Goal: Navigation & Orientation: Find specific page/section

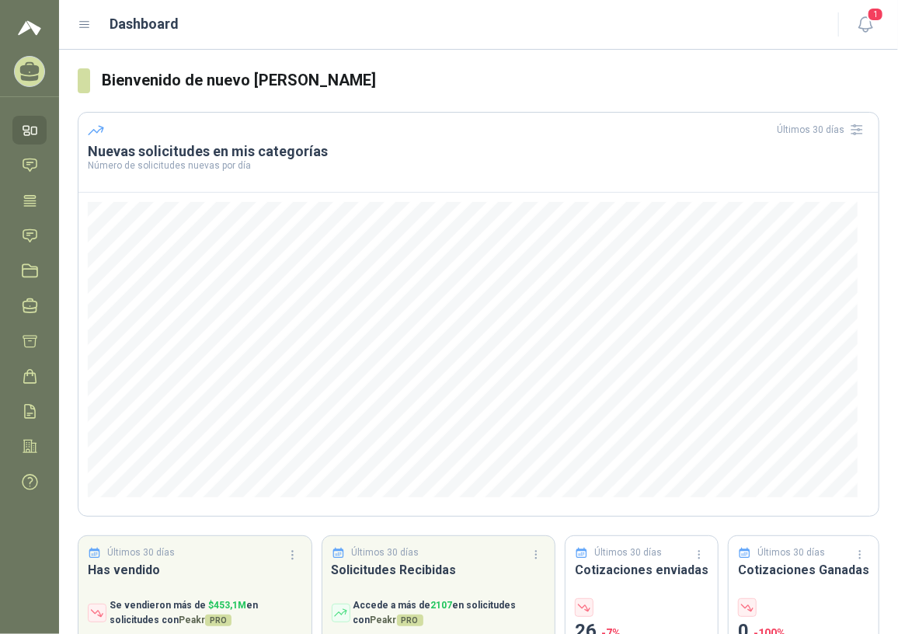
drag, startPoint x: 36, startPoint y: 229, endPoint x: 50, endPoint y: 241, distance: 18.2
click at [36, 229] on icon at bounding box center [29, 235] width 13 height 12
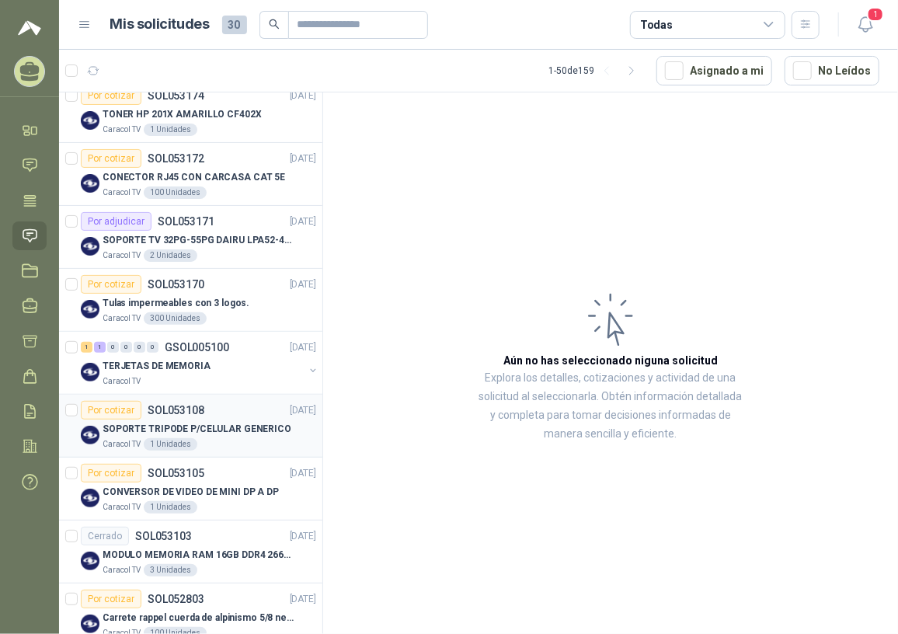
scroll to position [282, 0]
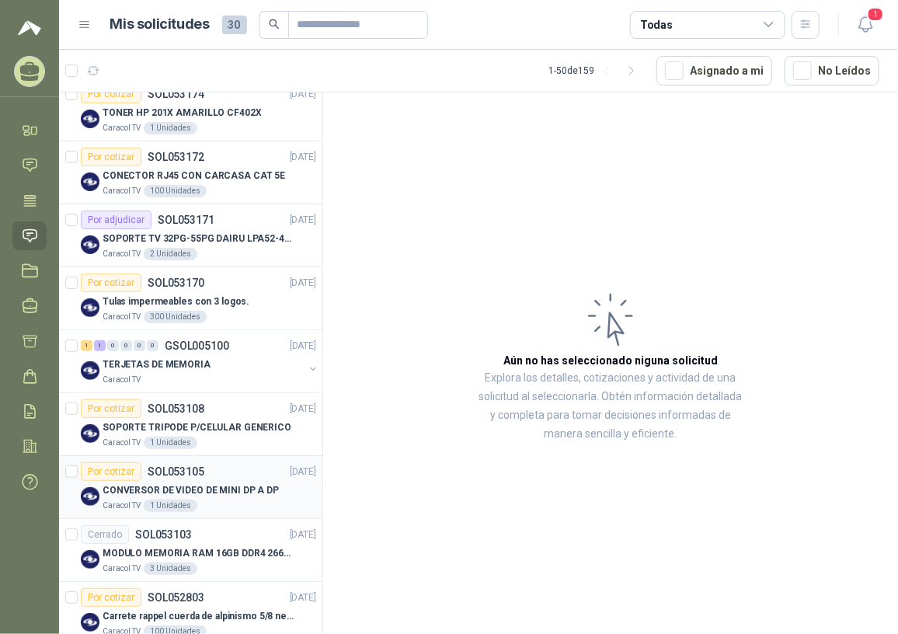
click at [245, 491] on p "CONVERSOR DE VIDEO DE MINI DP A DP" at bounding box center [191, 490] width 176 height 15
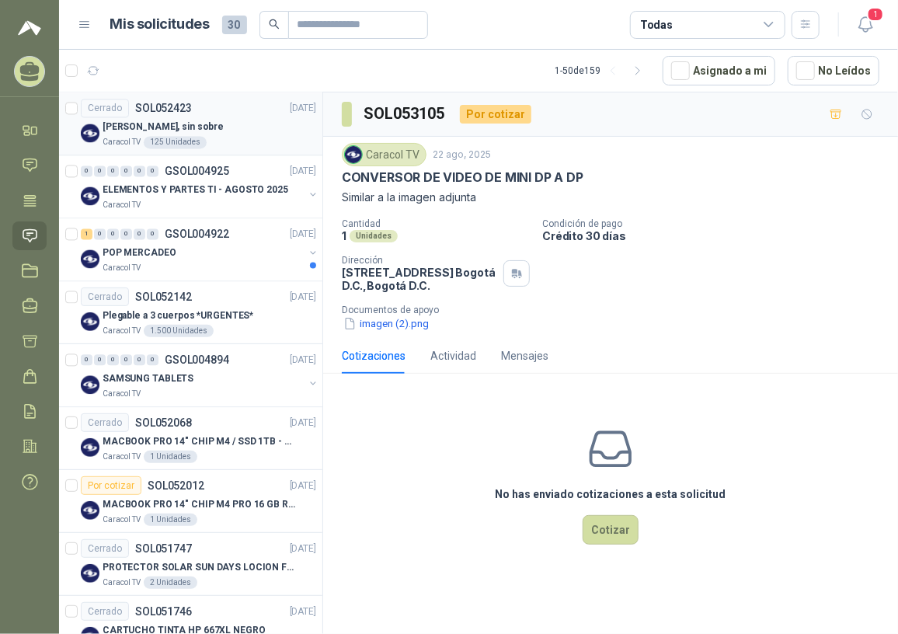
scroll to position [1341, 0]
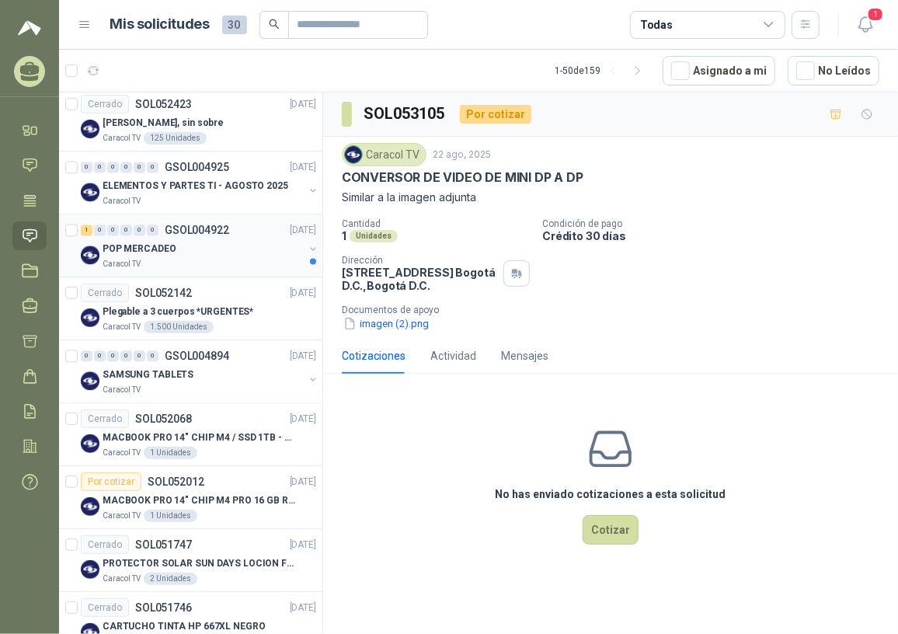
click at [217, 242] on div "POP MERCADEO" at bounding box center [203, 248] width 201 height 19
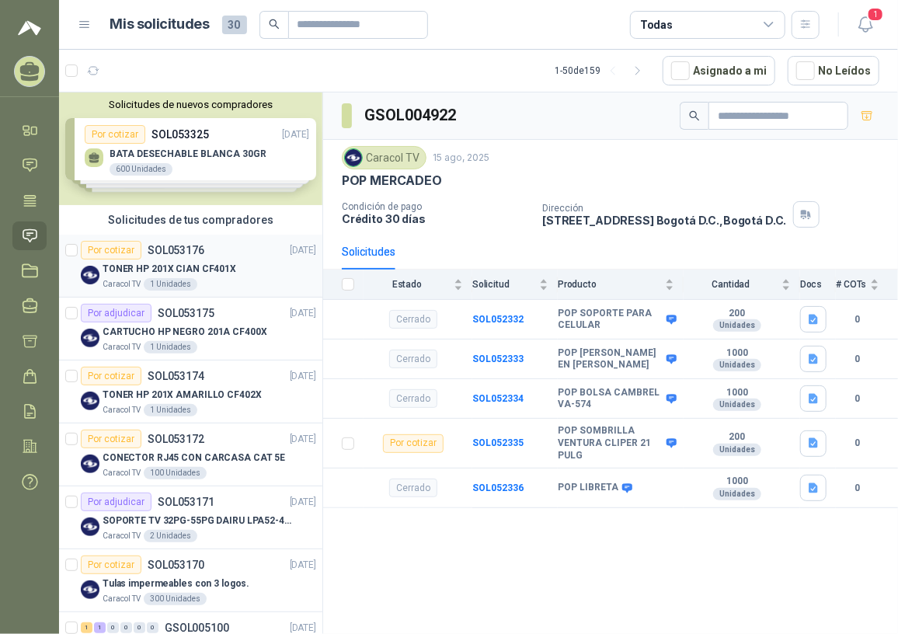
click at [214, 262] on p "TONER HP 201X CIAN CF401X" at bounding box center [170, 269] width 134 height 15
